Goal: Navigation & Orientation: Find specific page/section

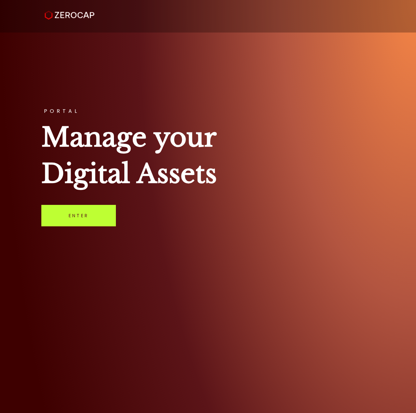
click at [91, 215] on link "Enter" at bounding box center [78, 215] width 74 height 21
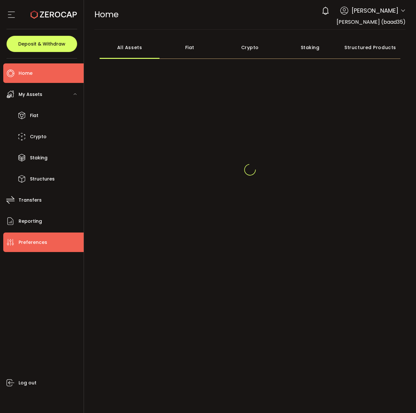
click at [41, 239] on span "Preferences" at bounding box center [33, 242] width 29 height 9
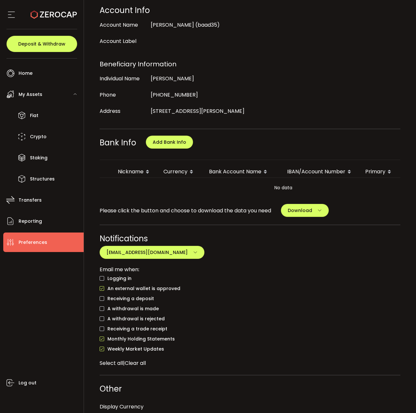
scroll to position [141, 0]
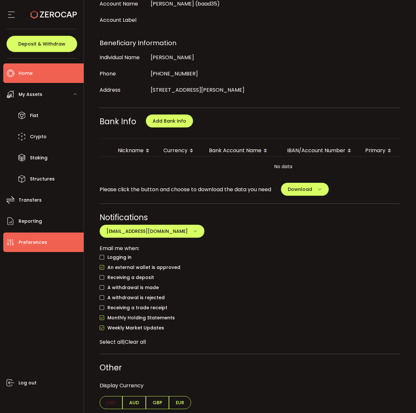
click at [30, 75] on span "Home" at bounding box center [26, 73] width 14 height 9
